Goal: Task Accomplishment & Management: Manage account settings

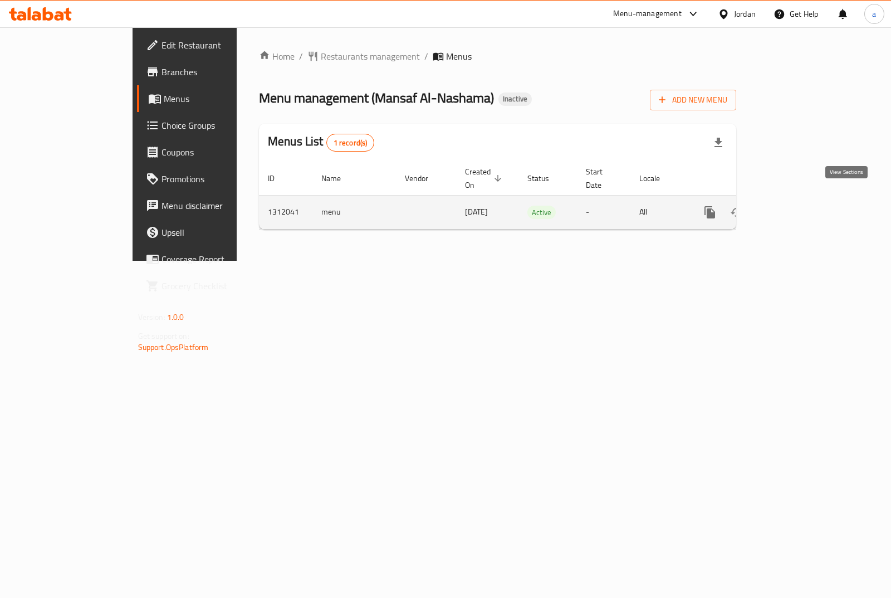
click at [804, 199] on link "enhanced table" at bounding box center [790, 212] width 27 height 27
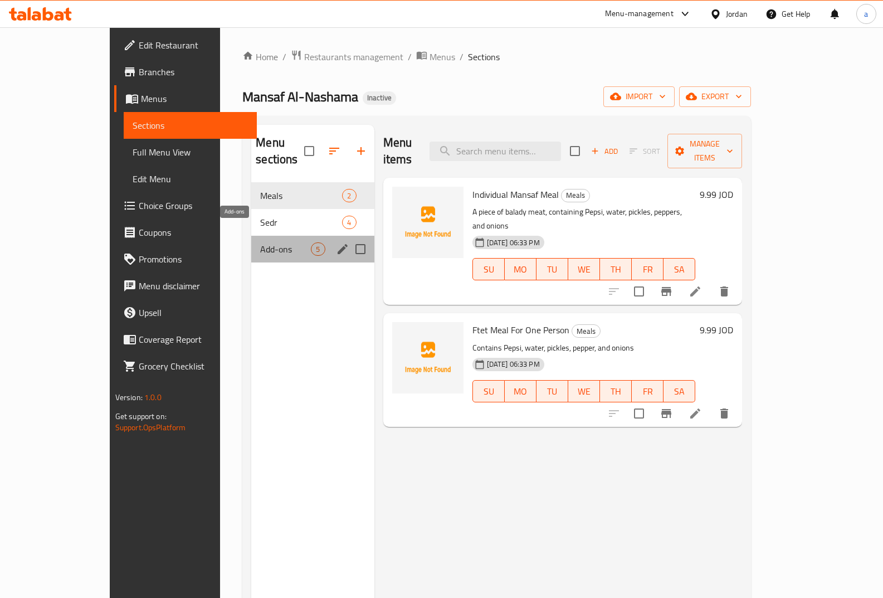
click at [260, 242] on span "Add-ons" at bounding box center [285, 248] width 51 height 13
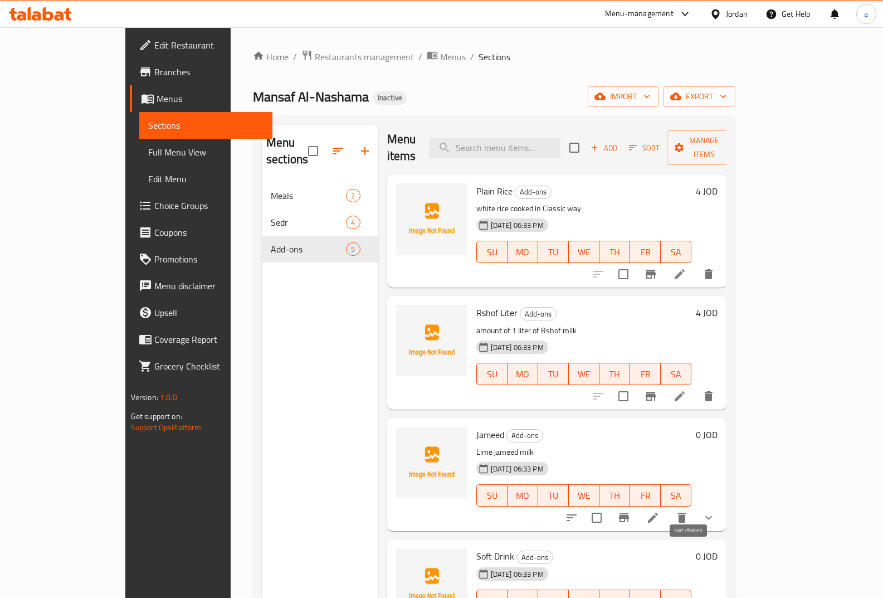
scroll to position [5, 0]
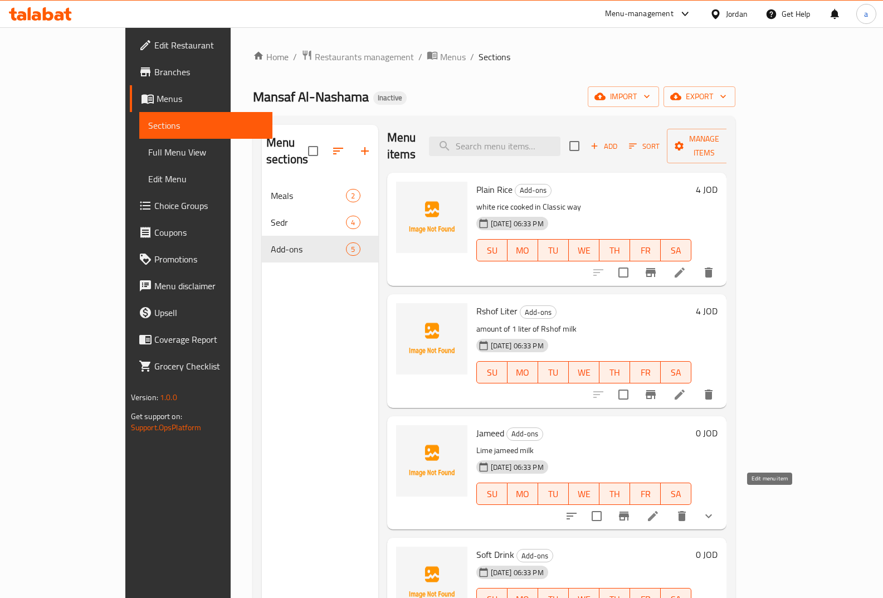
click at [659, 509] on icon at bounding box center [652, 515] width 13 height 13
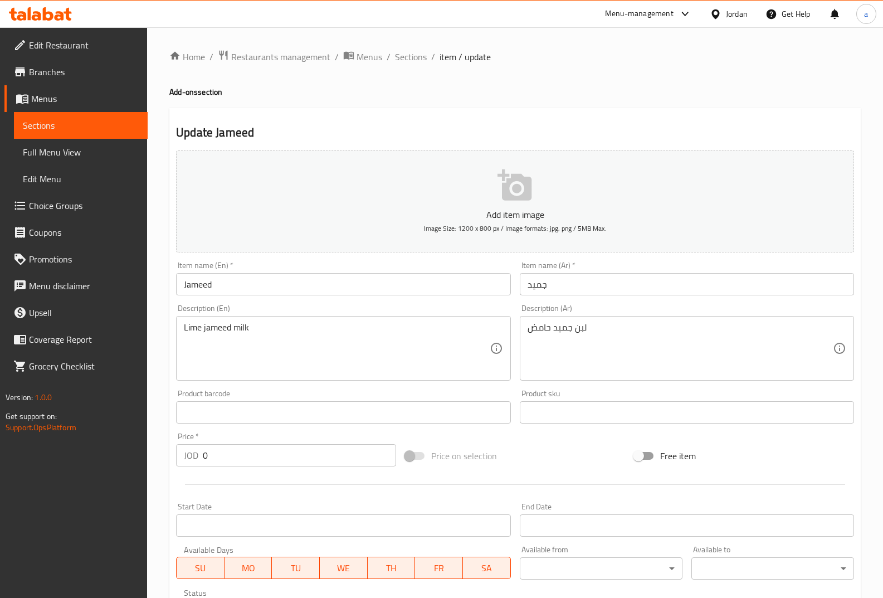
click at [47, 125] on span "Sections" at bounding box center [81, 125] width 116 height 13
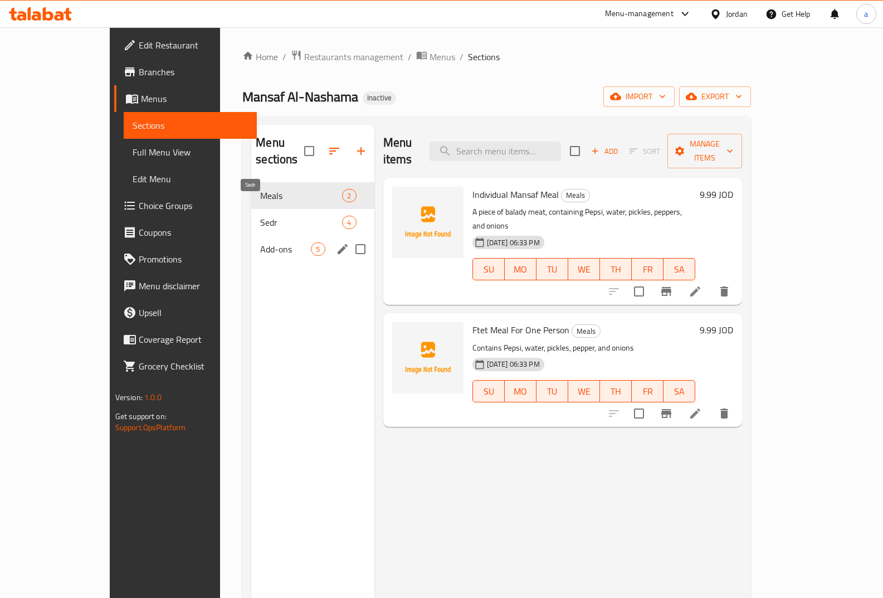
click at [260, 242] on span "Add-ons" at bounding box center [285, 248] width 51 height 13
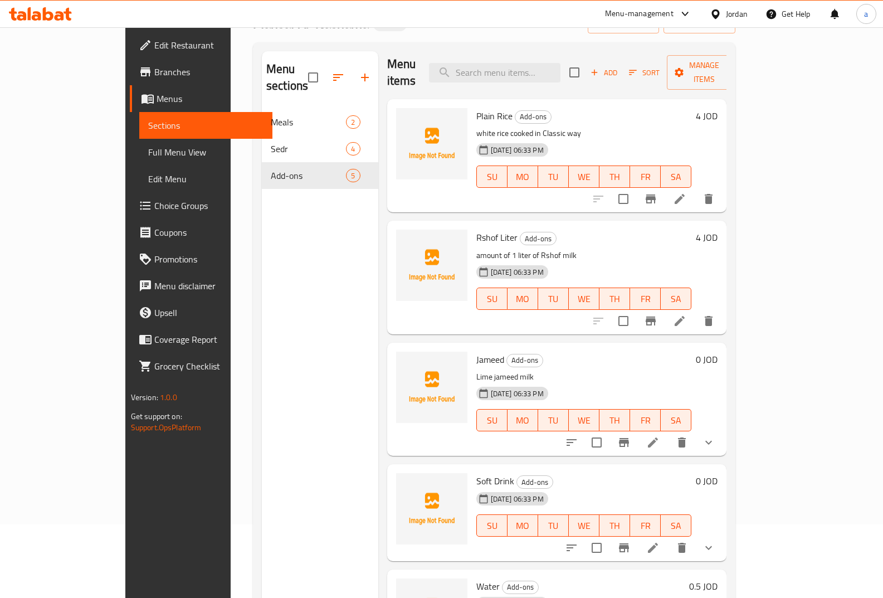
scroll to position [156, 0]
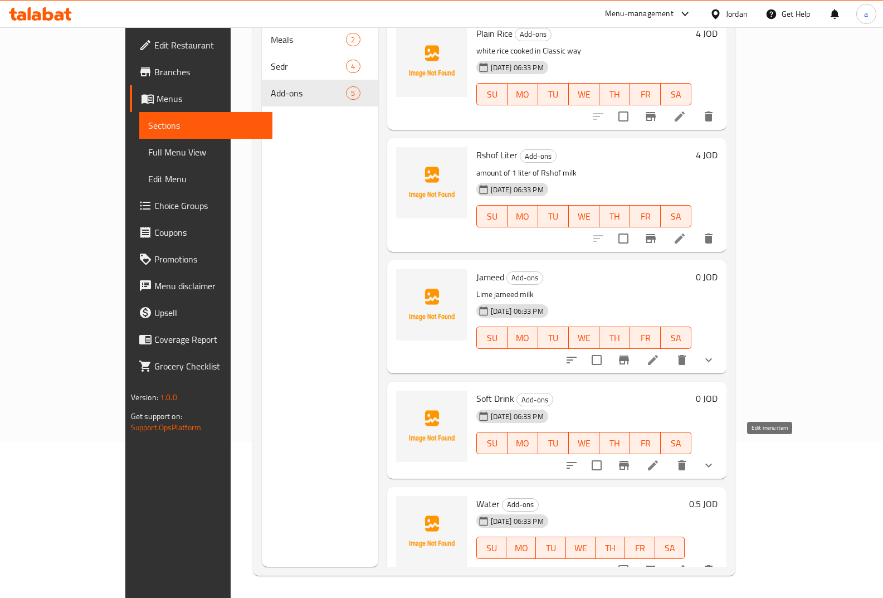
click at [659, 458] on icon at bounding box center [652, 464] width 13 height 13
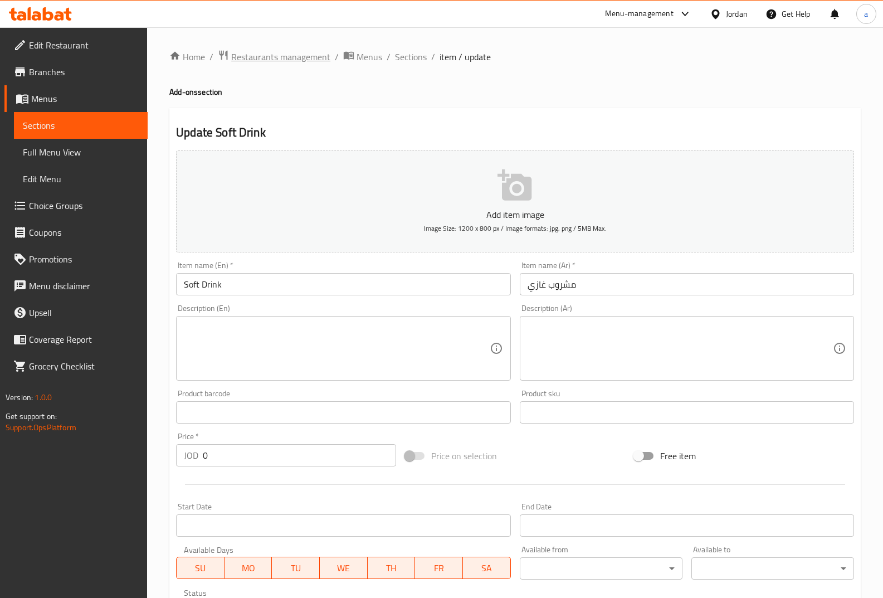
click at [285, 61] on span "Restaurants management" at bounding box center [280, 56] width 99 height 13
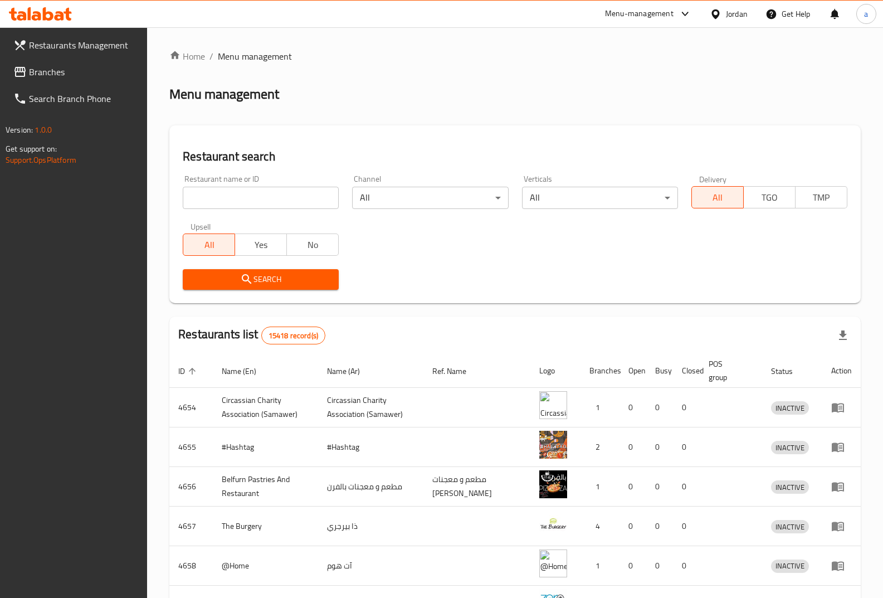
click at [78, 79] on link "Branches" at bounding box center [75, 71] width 143 height 27
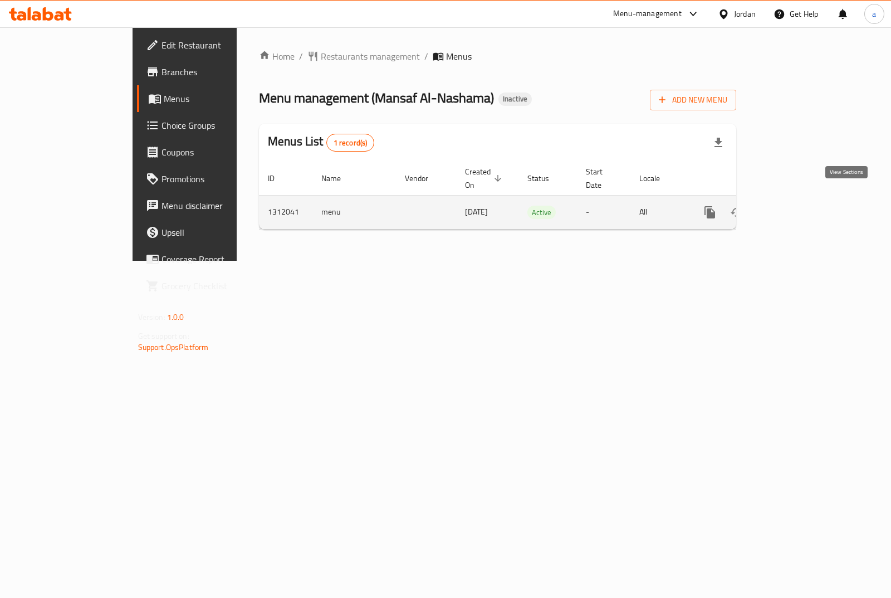
click at [797, 205] on icon "enhanced table" at bounding box center [790, 211] width 13 height 13
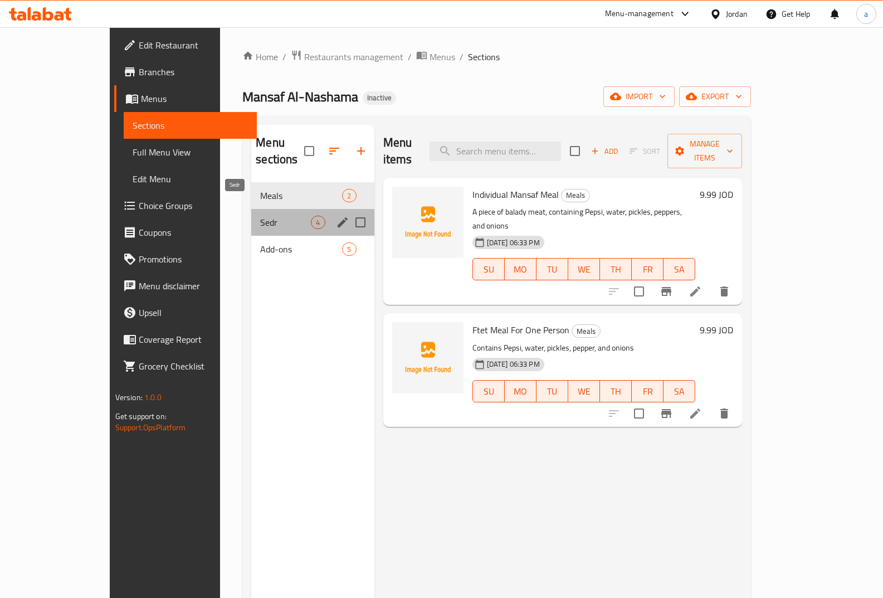
click at [260, 216] on span "Sedr" at bounding box center [285, 222] width 51 height 13
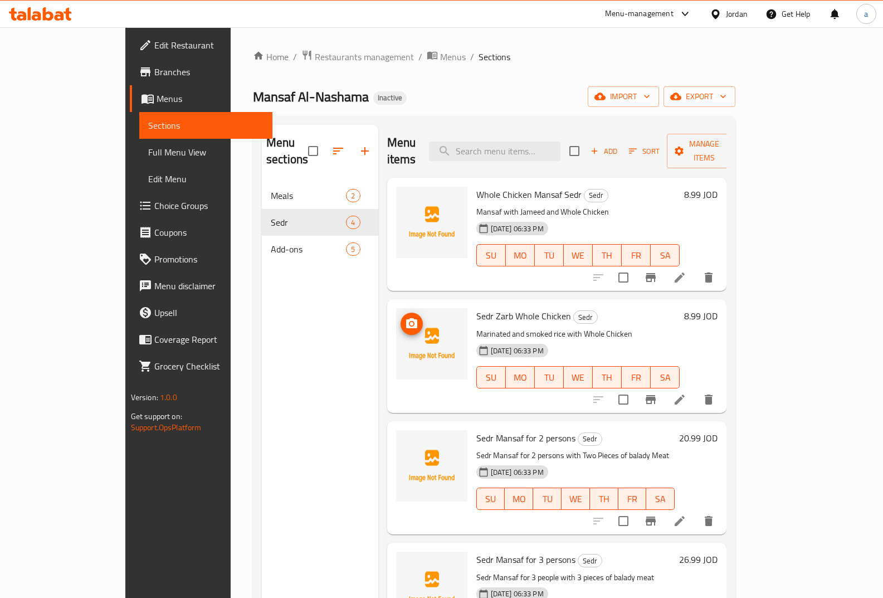
scroll to position [156, 0]
